Goal: Task Accomplishment & Management: Manage account settings

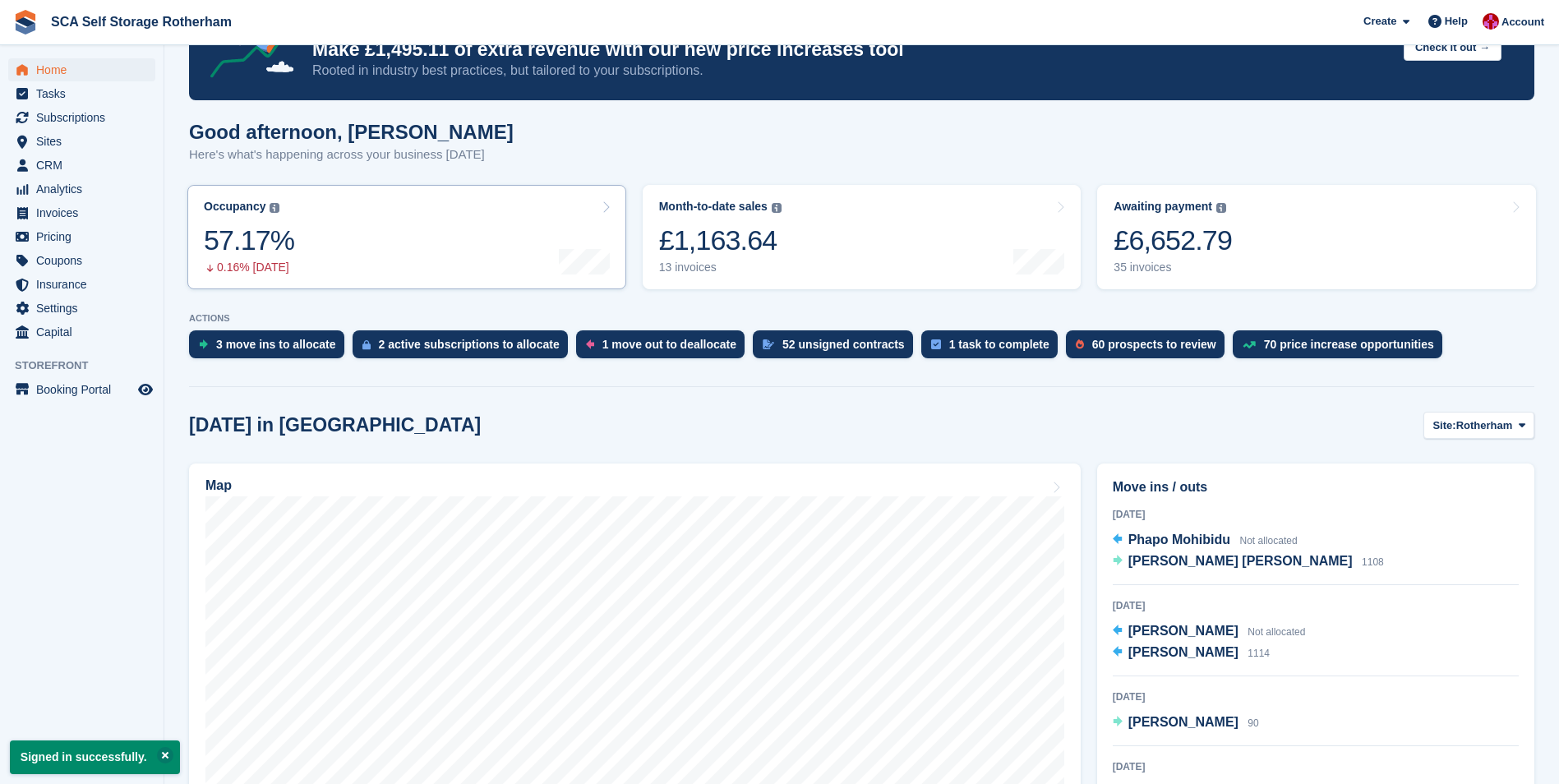
scroll to position [329, 0]
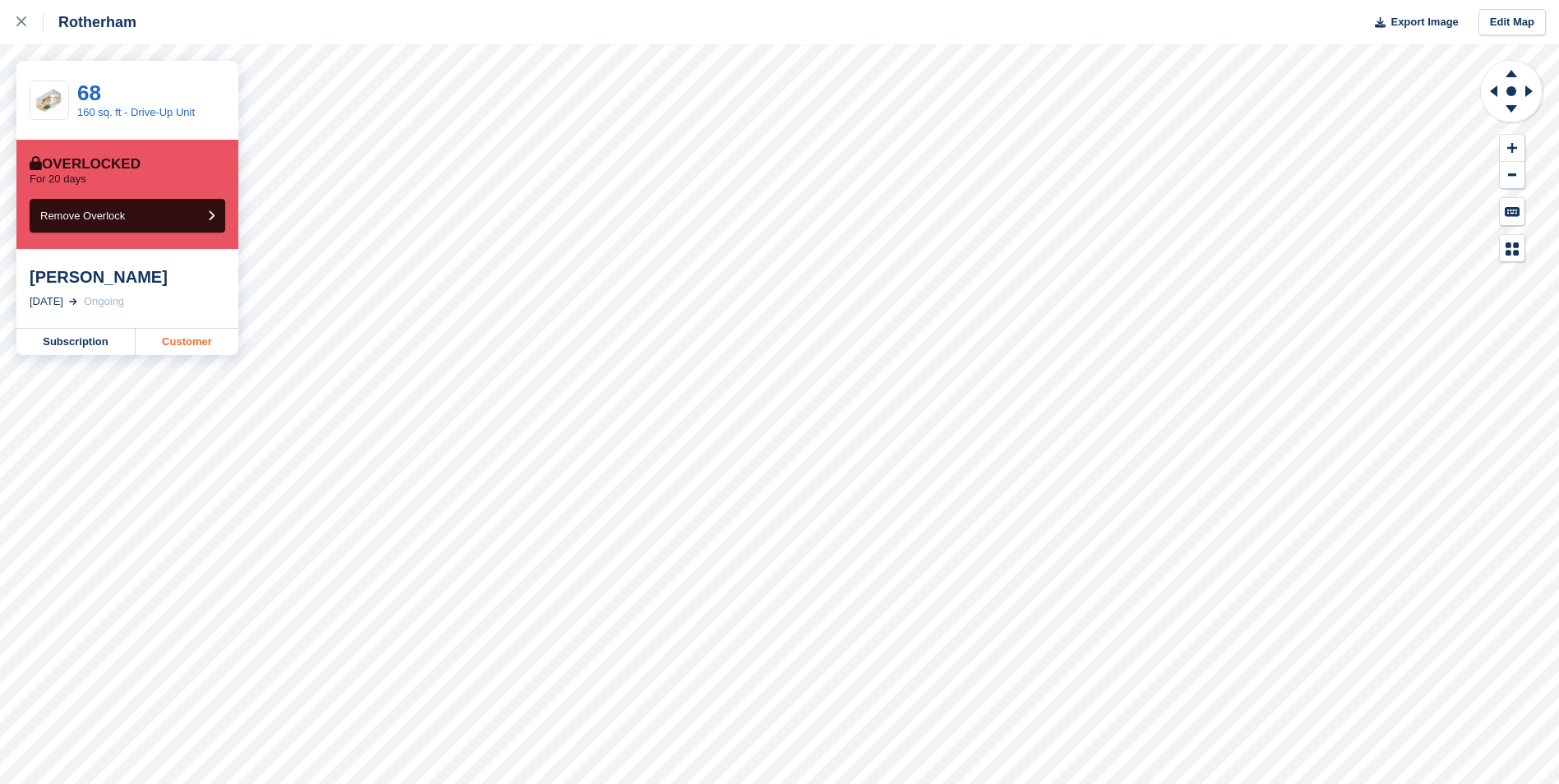
click at [209, 336] on link "Customer" at bounding box center [186, 341] width 103 height 26
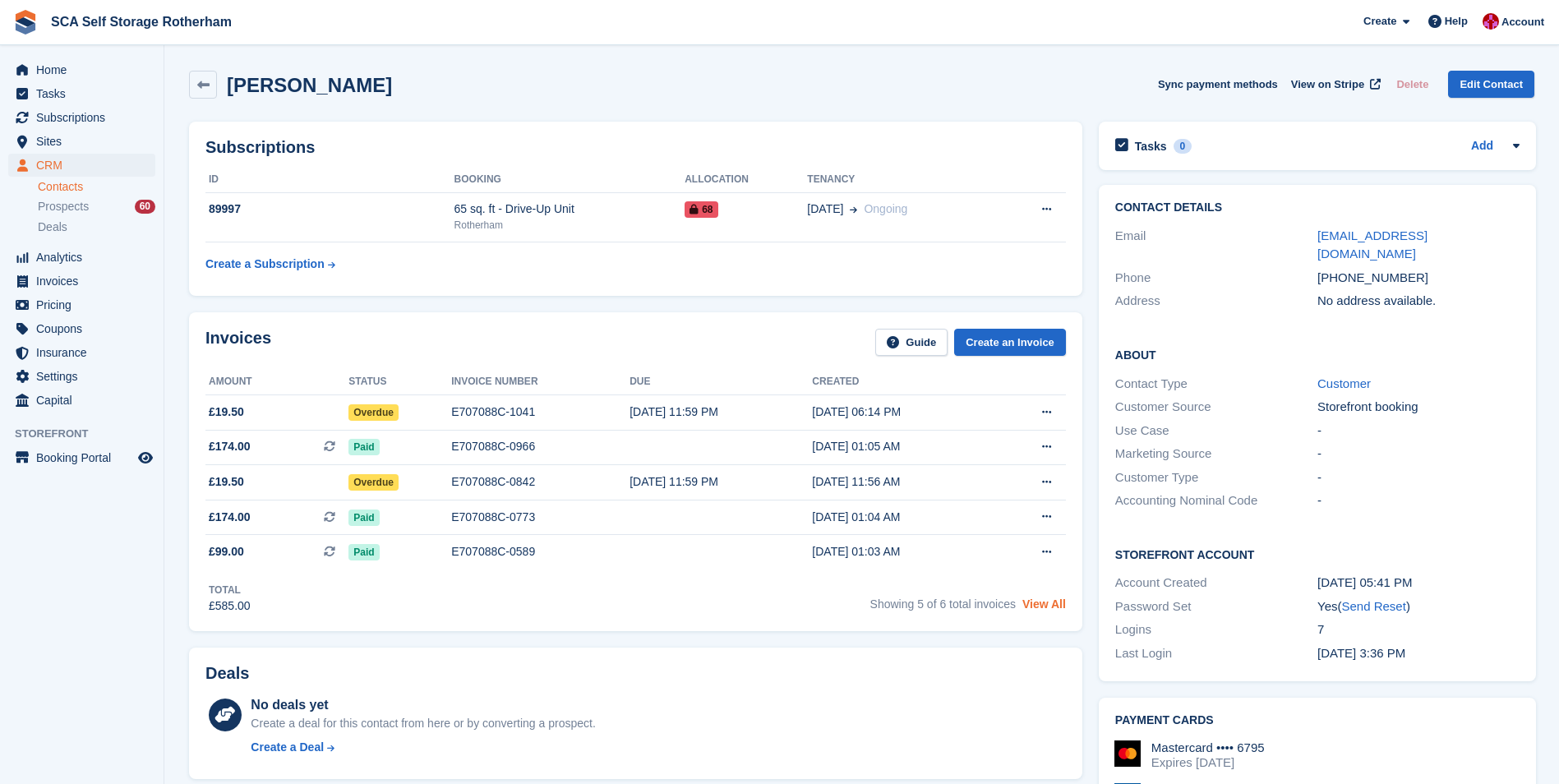
click at [1041, 604] on link "View All" at bounding box center [1044, 604] width 43 height 13
click at [205, 93] on link at bounding box center [203, 85] width 28 height 28
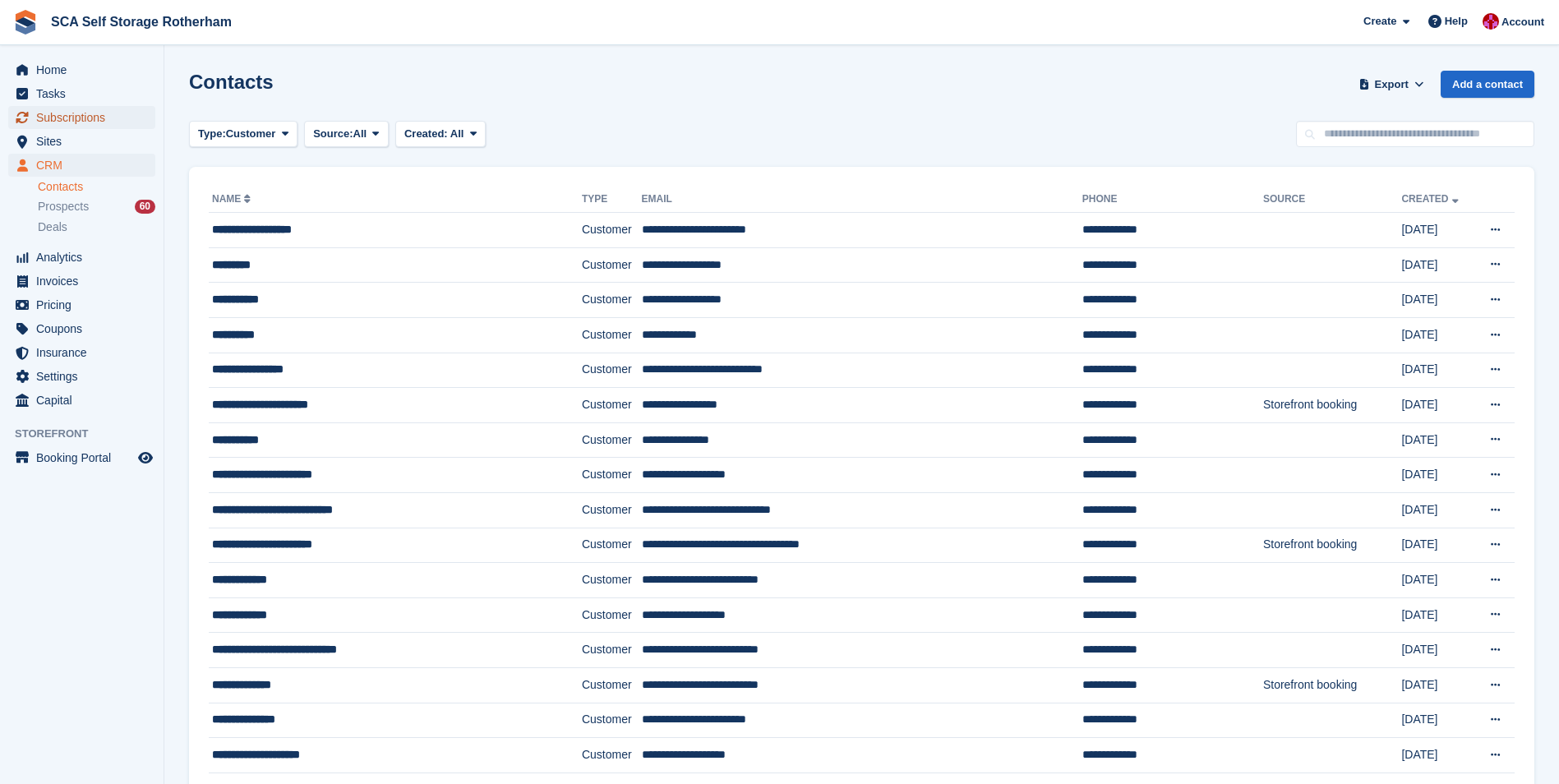
click at [97, 113] on span "Subscriptions" at bounding box center [86, 117] width 99 height 23
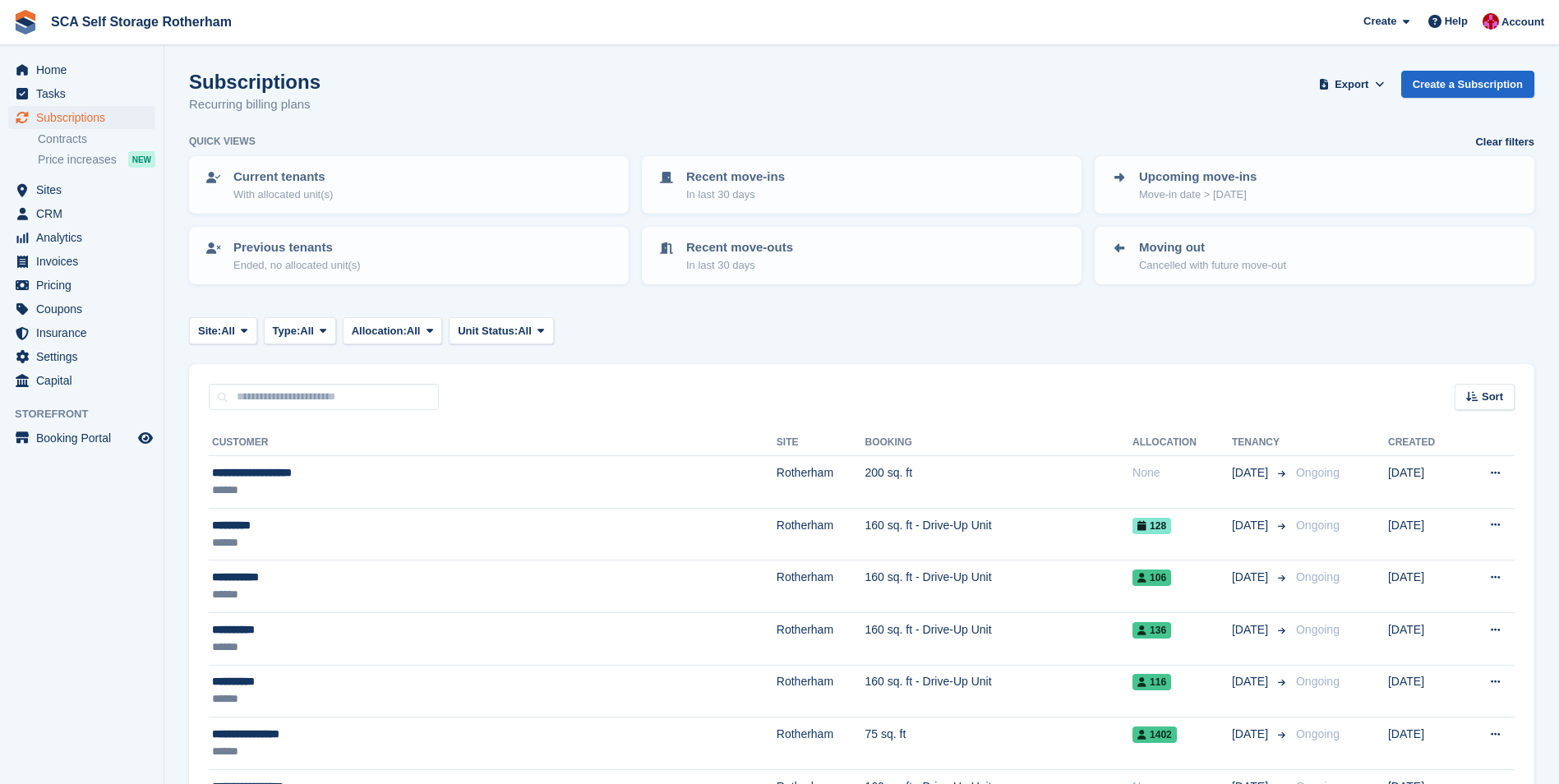
scroll to position [83, 0]
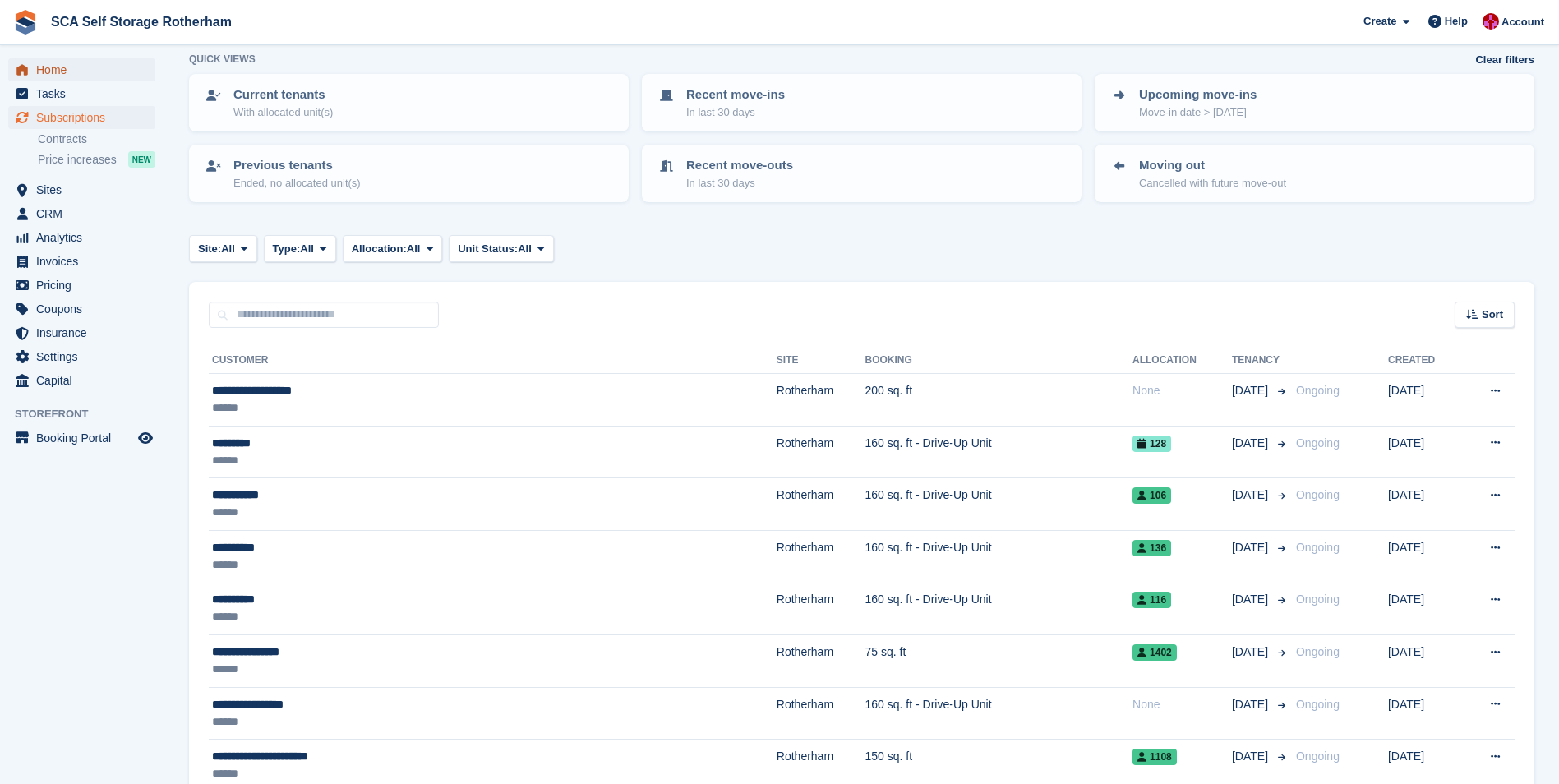
click at [127, 77] on span "Home" at bounding box center [86, 70] width 99 height 23
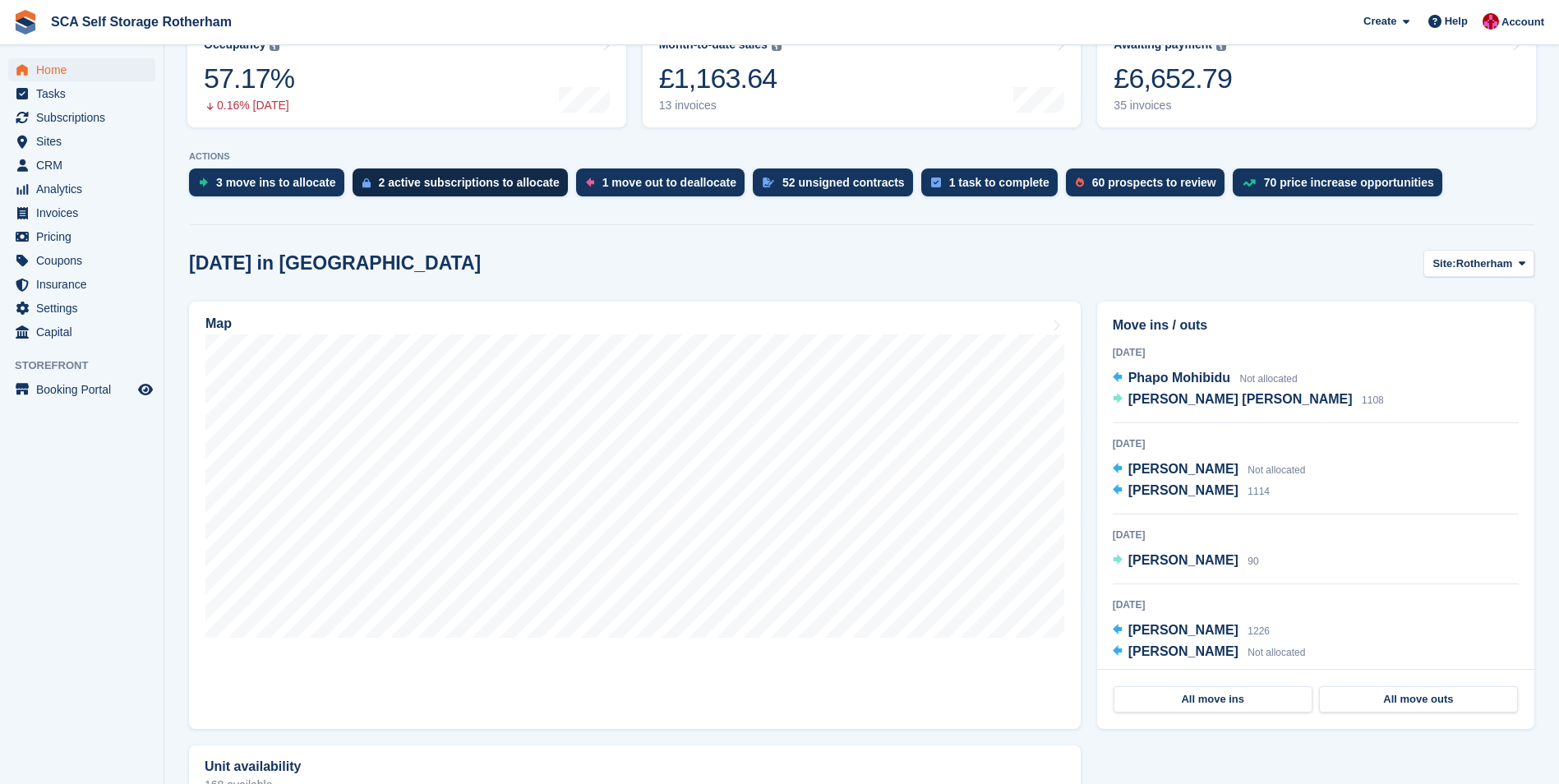
scroll to position [247, 0]
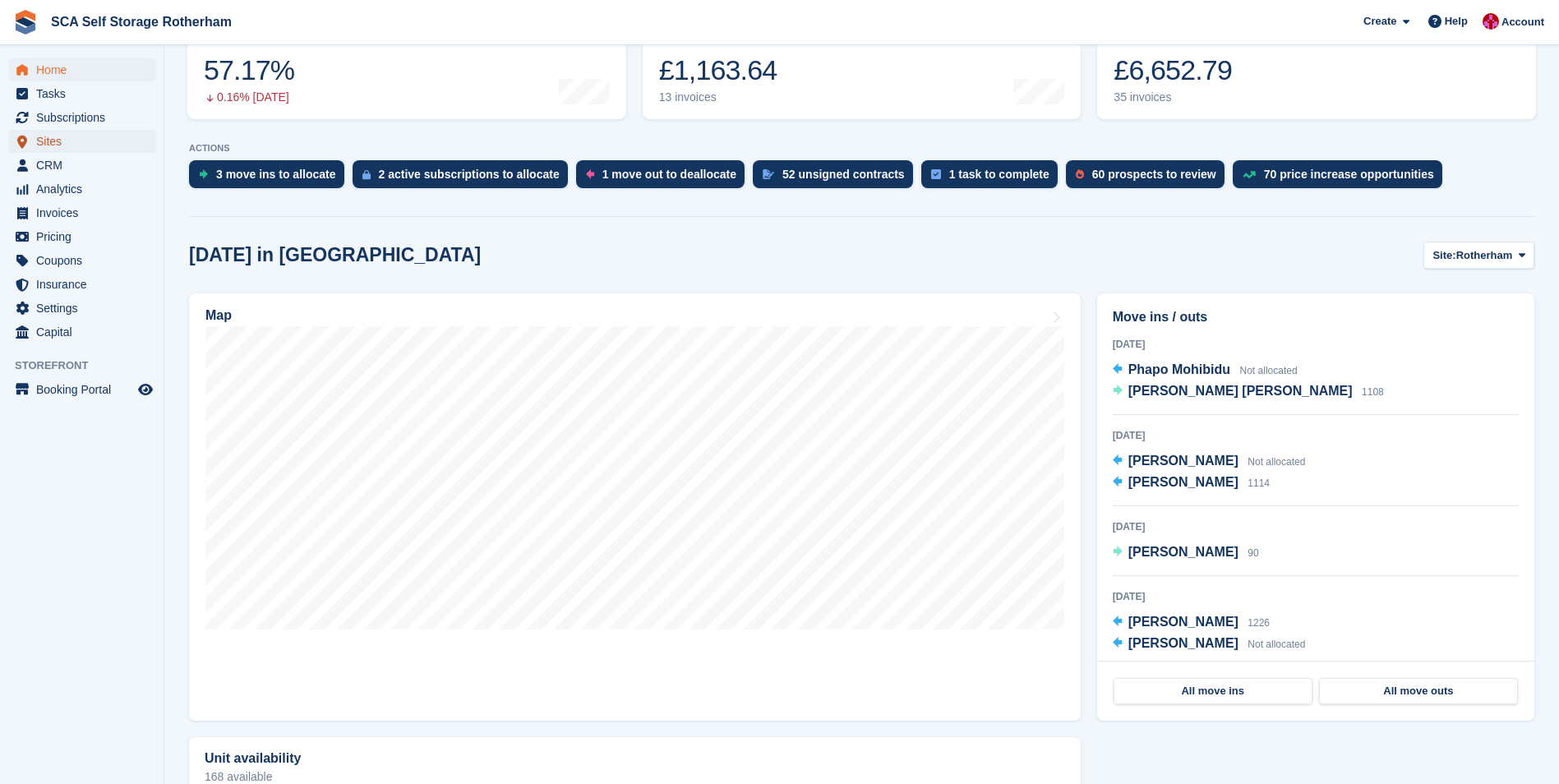
click at [112, 137] on span "Sites" at bounding box center [86, 141] width 99 height 23
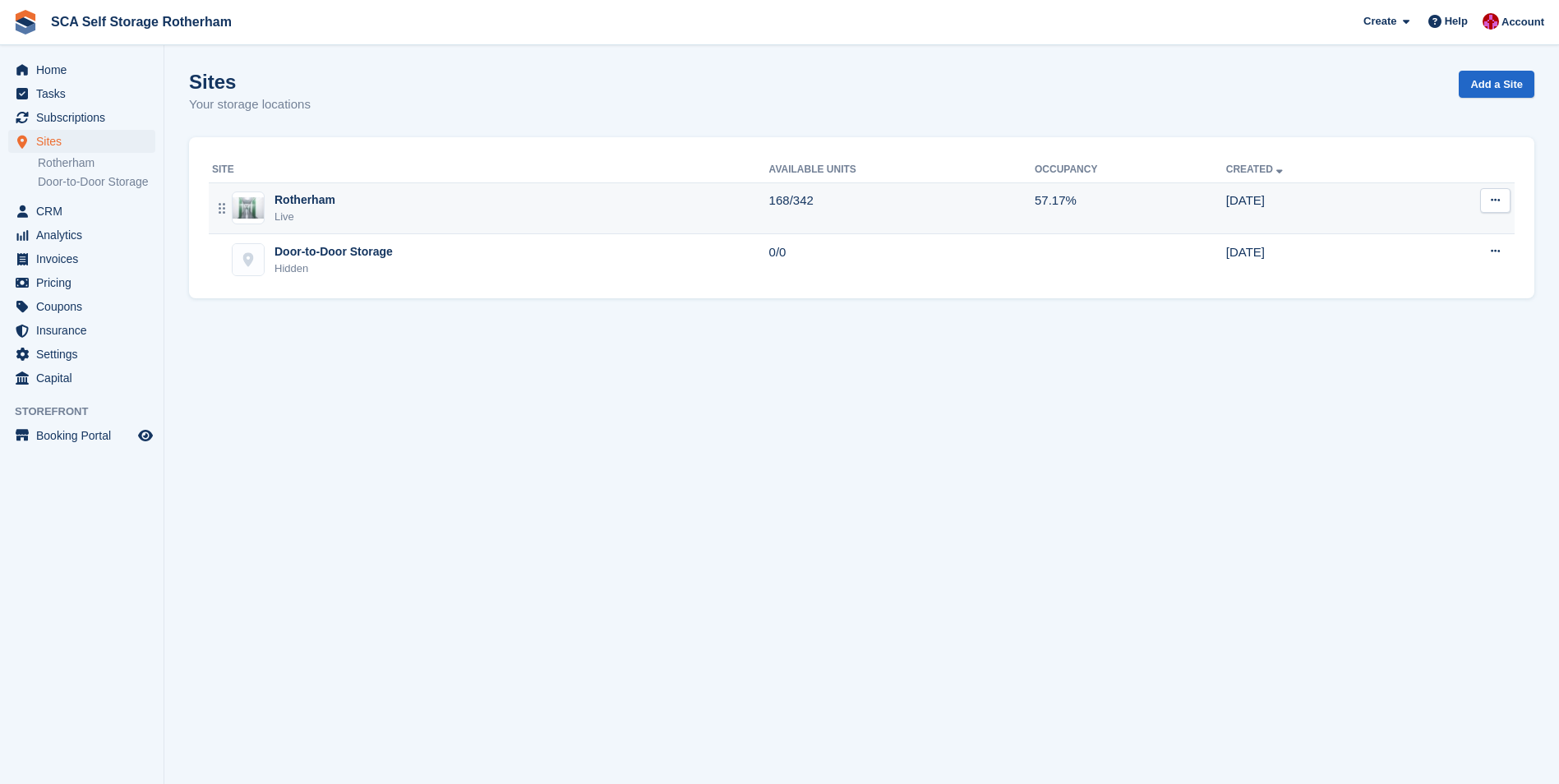
click at [380, 216] on div "Rotherham Live" at bounding box center [491, 208] width 557 height 34
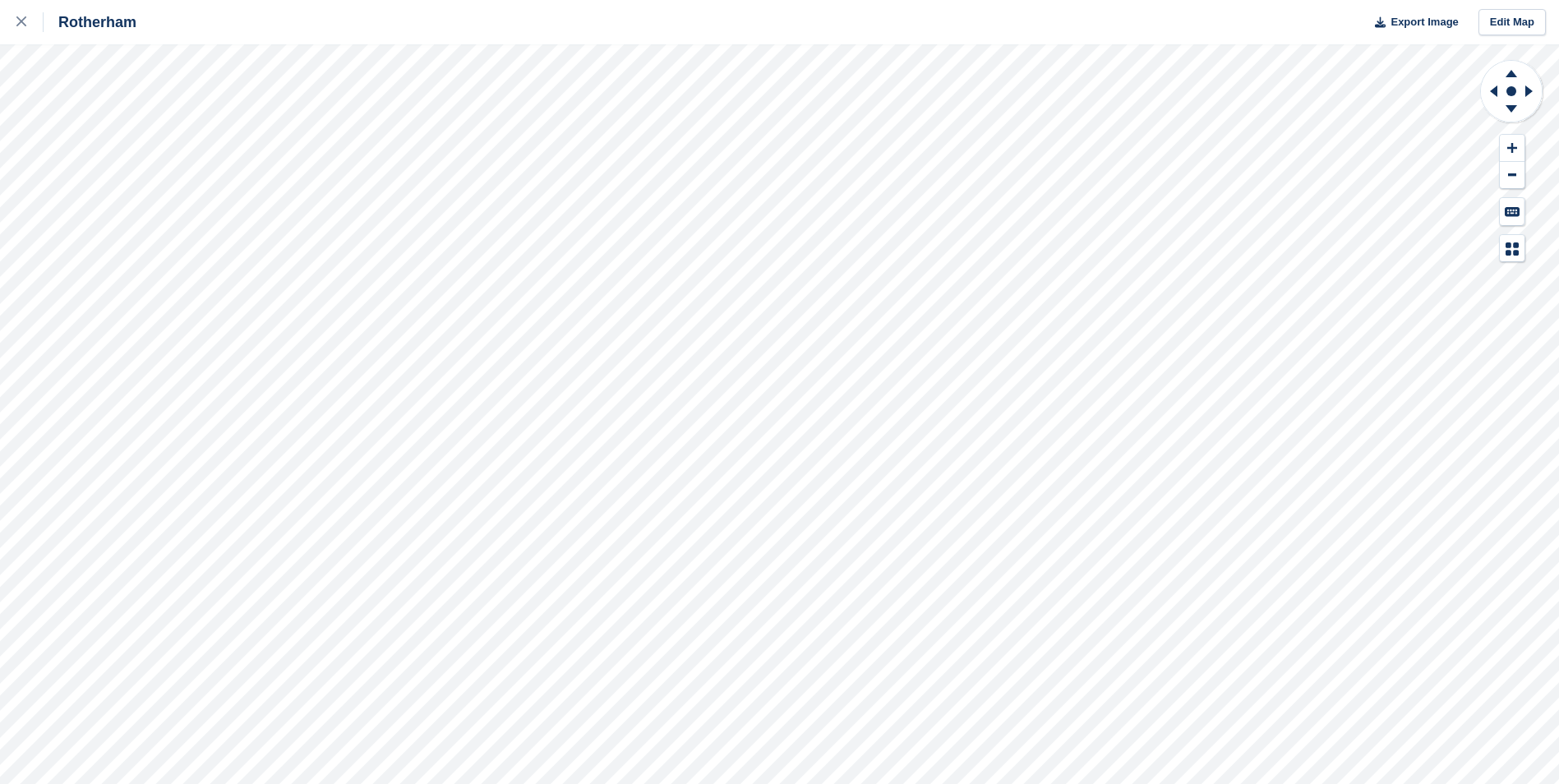
click at [108, 200] on div "Rotherham Export Image Edit Map" at bounding box center [780, 392] width 1559 height 784
click at [114, 218] on div "Rotherham Export Image Edit Map" at bounding box center [780, 392] width 1559 height 784
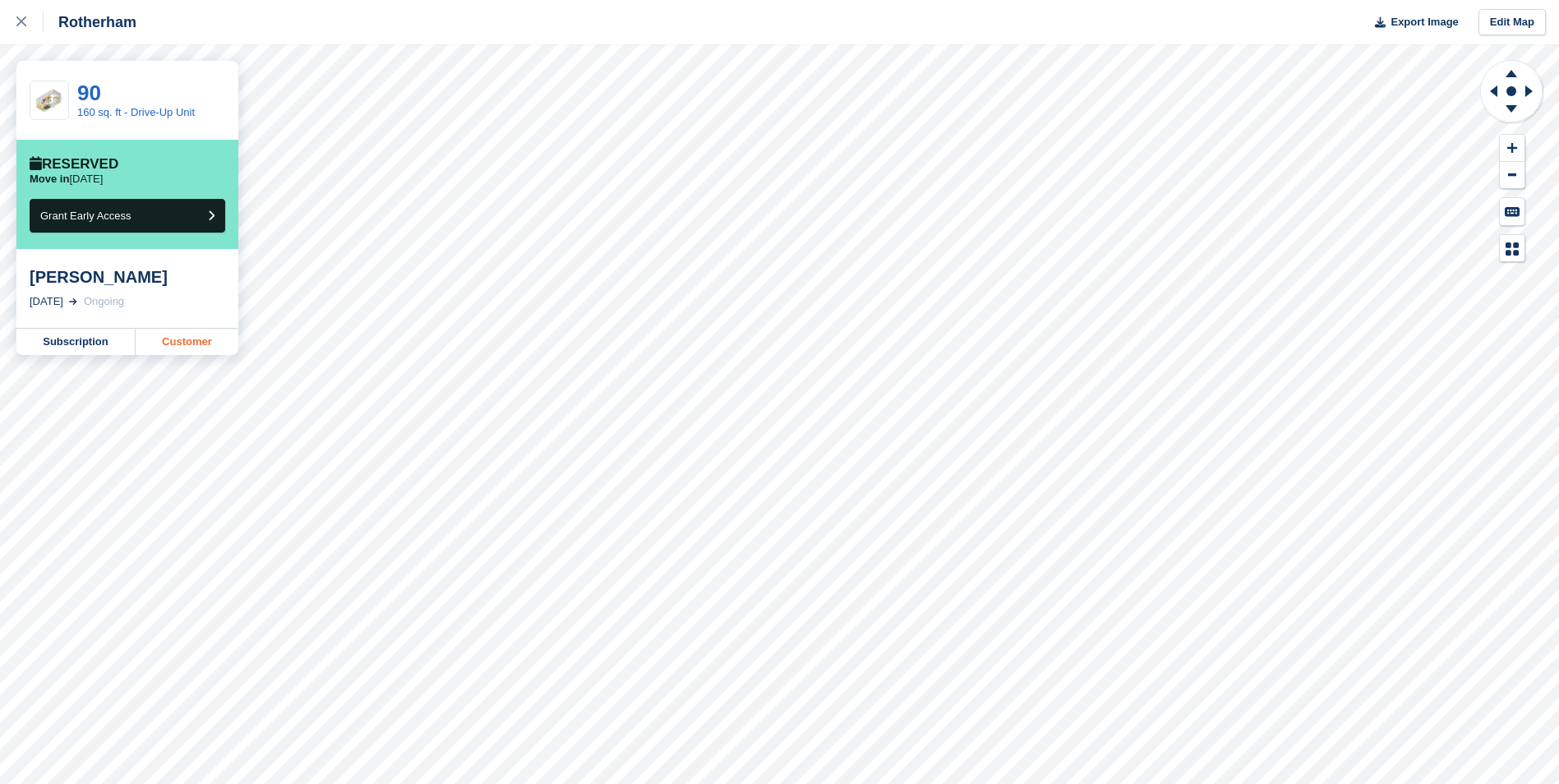
click at [192, 349] on link "Customer" at bounding box center [186, 341] width 103 height 26
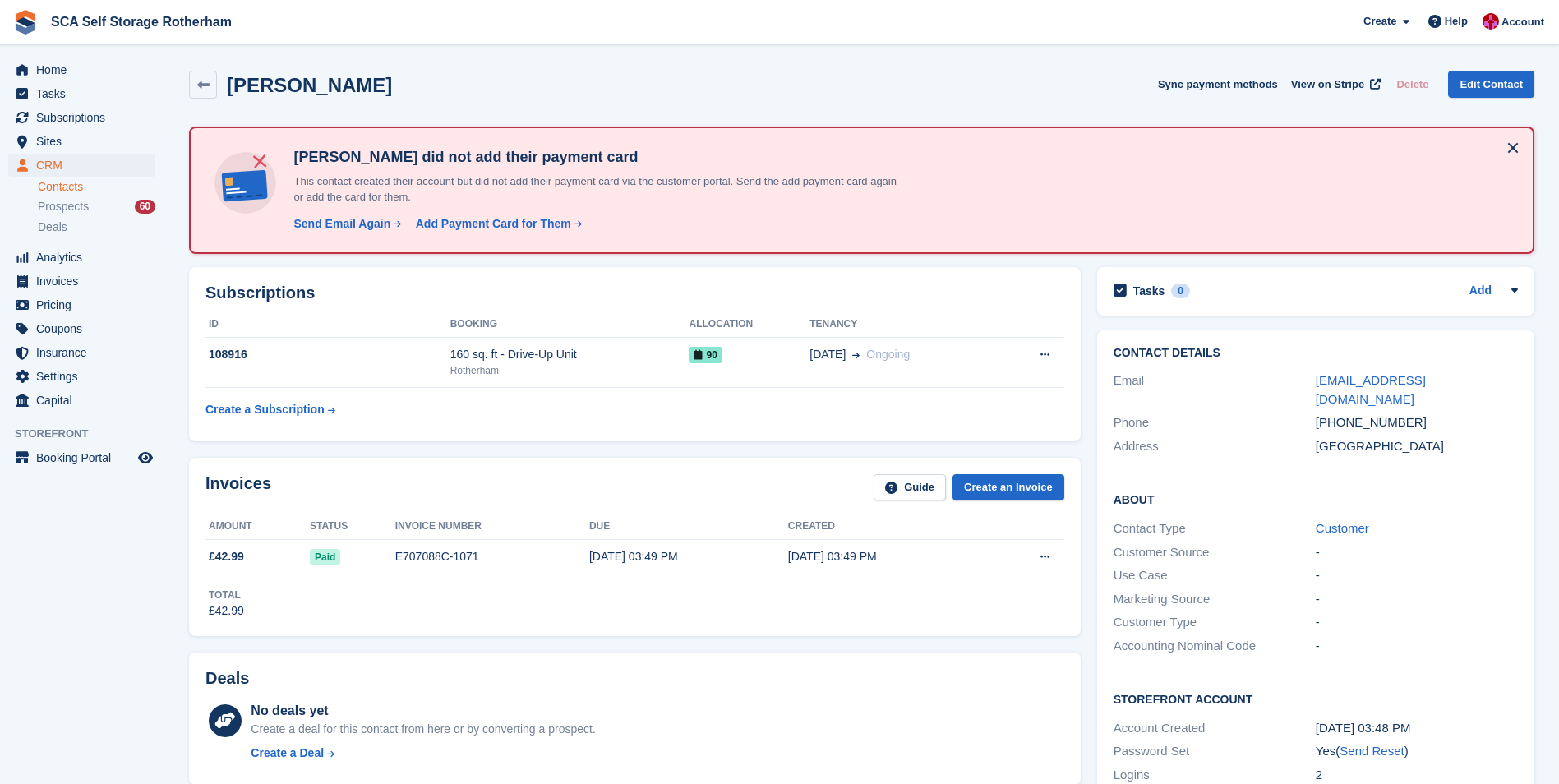
click at [940, 298] on h2 "Subscriptions" at bounding box center [635, 293] width 859 height 19
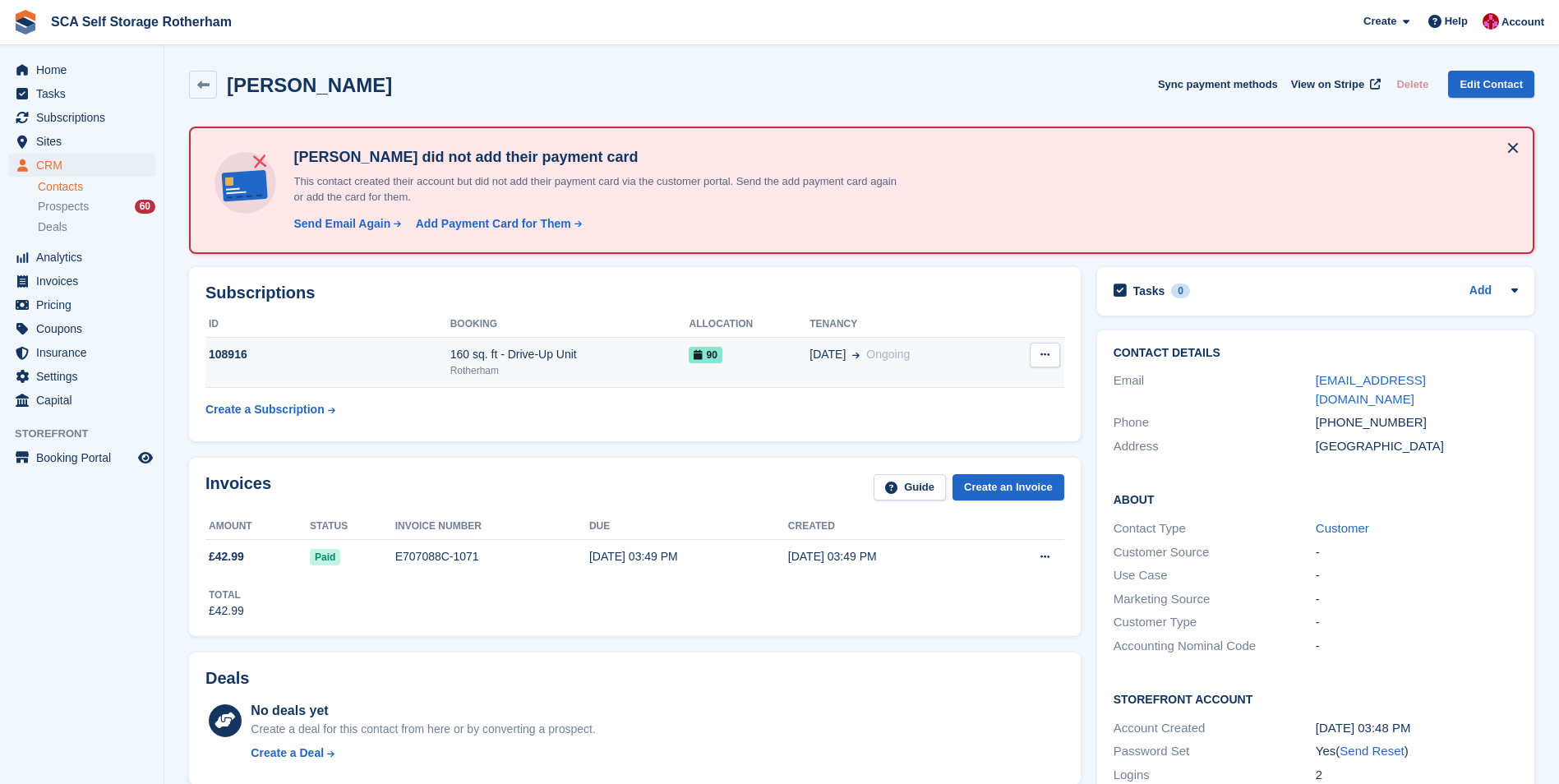
click at [953, 359] on div "04 Oct Ongoing" at bounding box center [903, 355] width 189 height 17
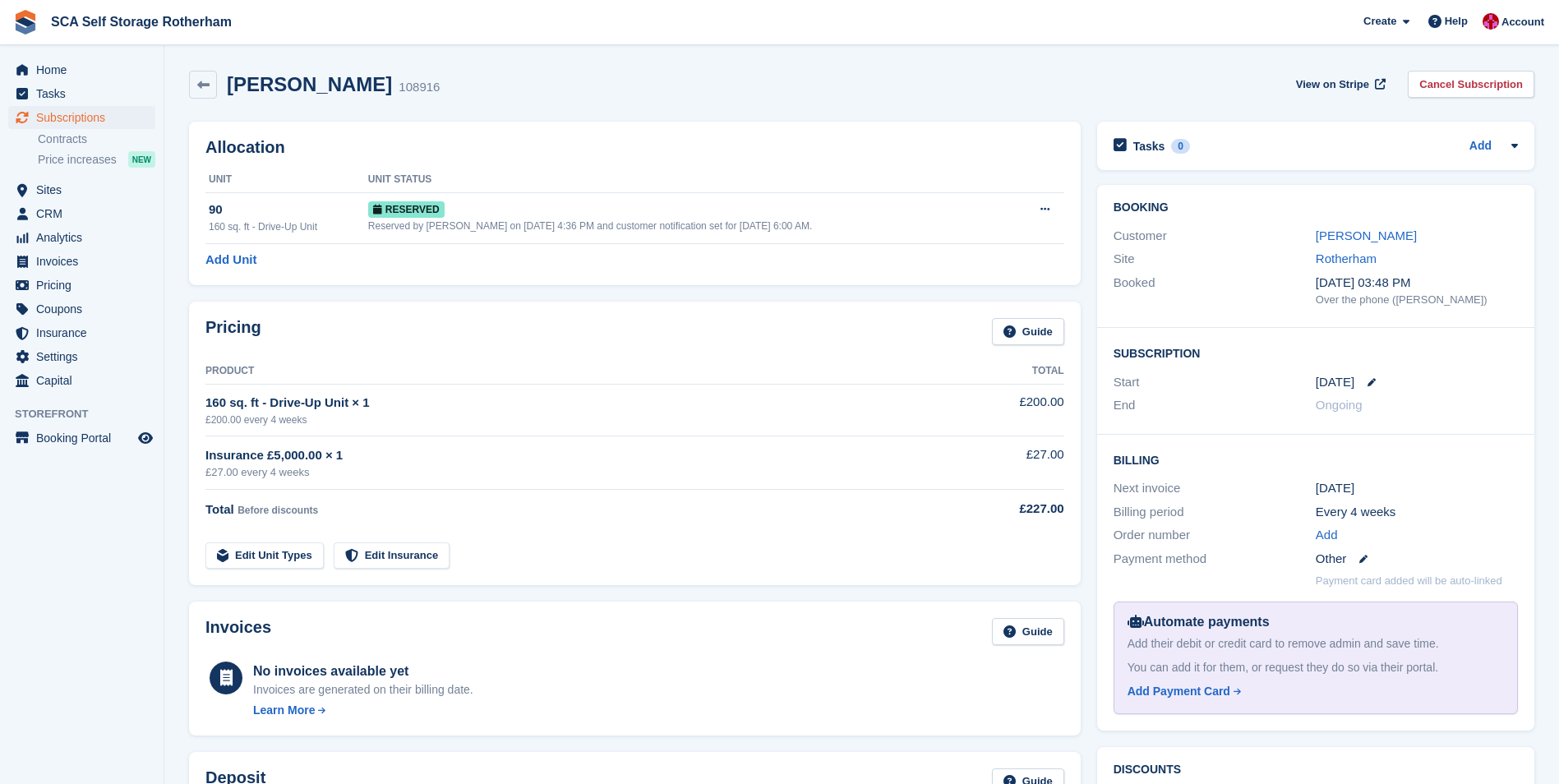
click at [1368, 379] on icon at bounding box center [1372, 381] width 9 height 9
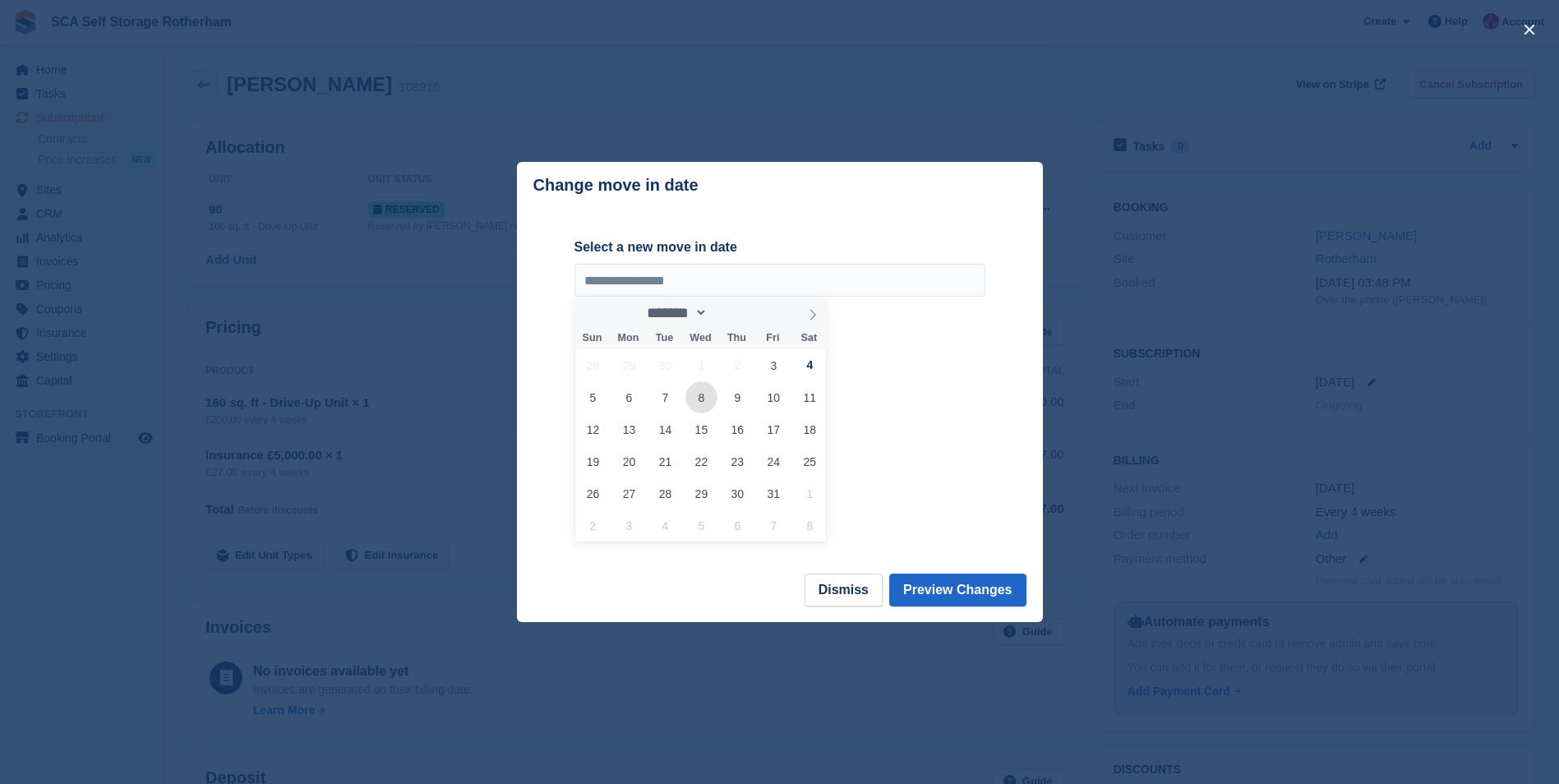
click at [705, 398] on span "8" at bounding box center [701, 397] width 32 height 32
type input "**********"
click at [966, 592] on button "Preview Changes" at bounding box center [957, 590] width 137 height 33
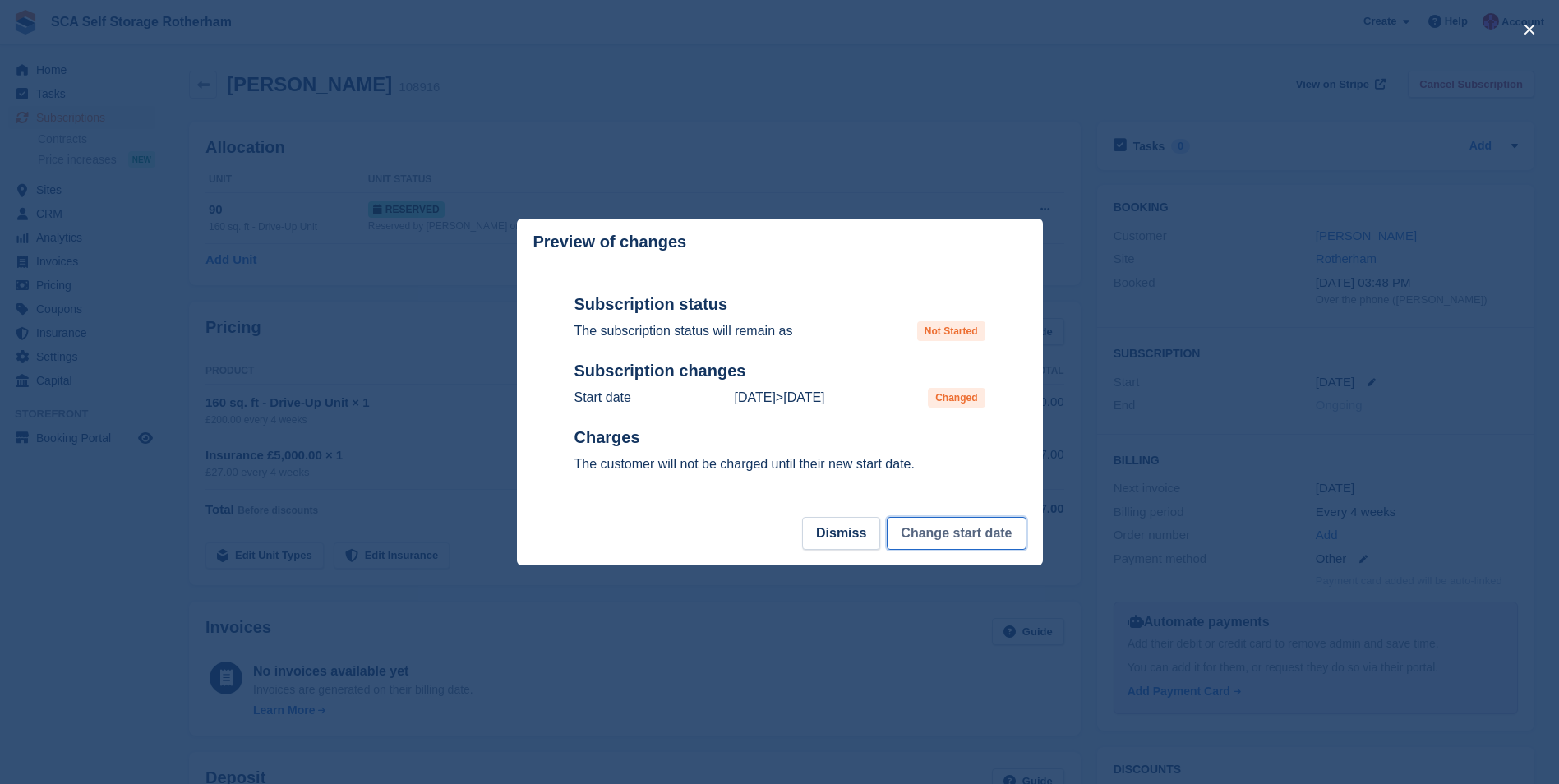
click at [949, 531] on button "Change start date" at bounding box center [956, 533] width 139 height 33
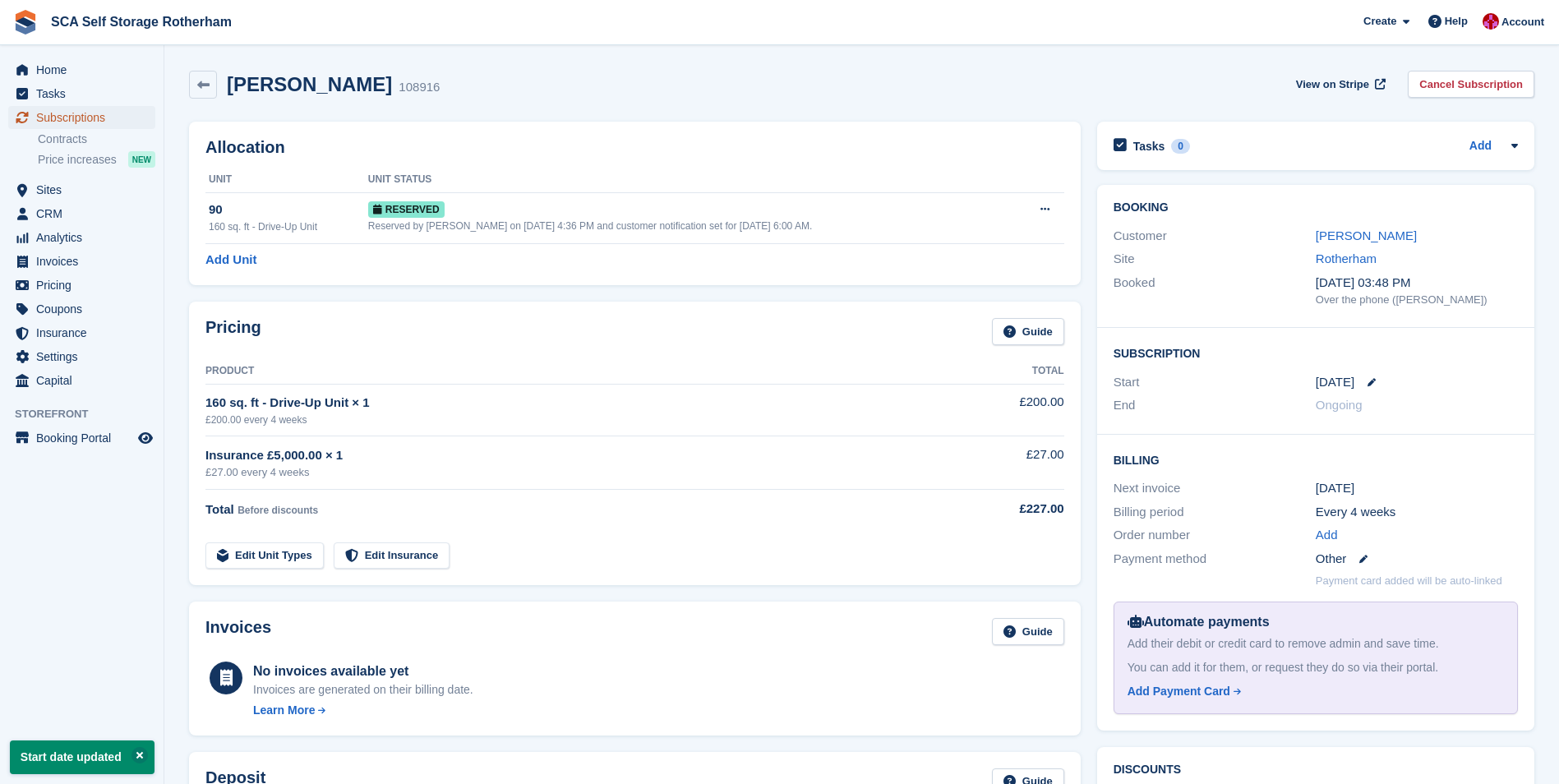
click at [125, 119] on span "Subscriptions" at bounding box center [86, 117] width 99 height 23
